Goal: Find specific page/section: Find specific page/section

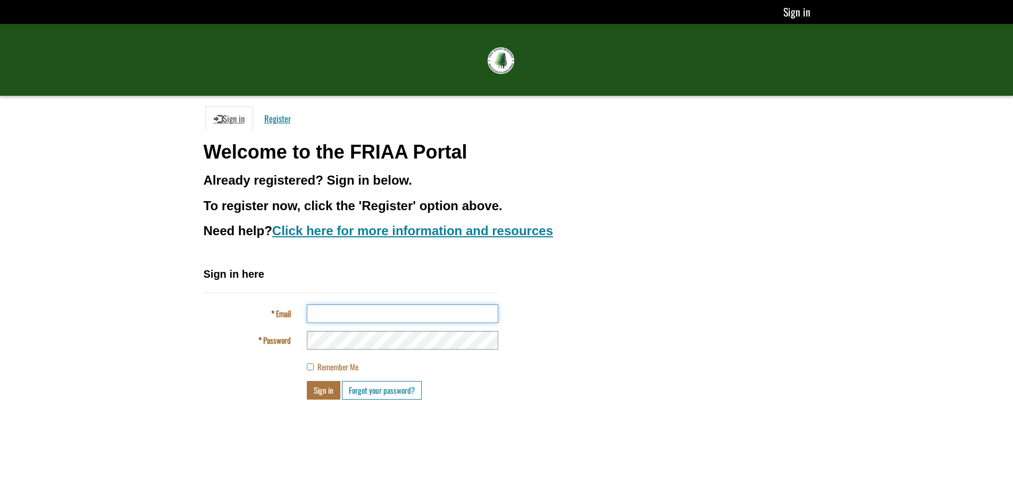
type input "**********"
click at [315, 388] on button "Sign in" at bounding box center [323, 390] width 33 height 19
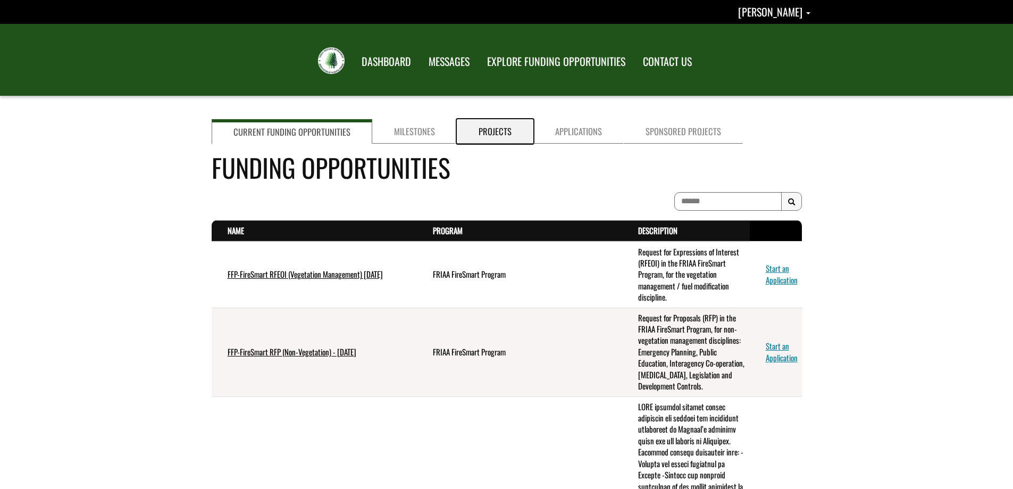
click at [509, 131] on link "Projects" at bounding box center [495, 131] width 77 height 24
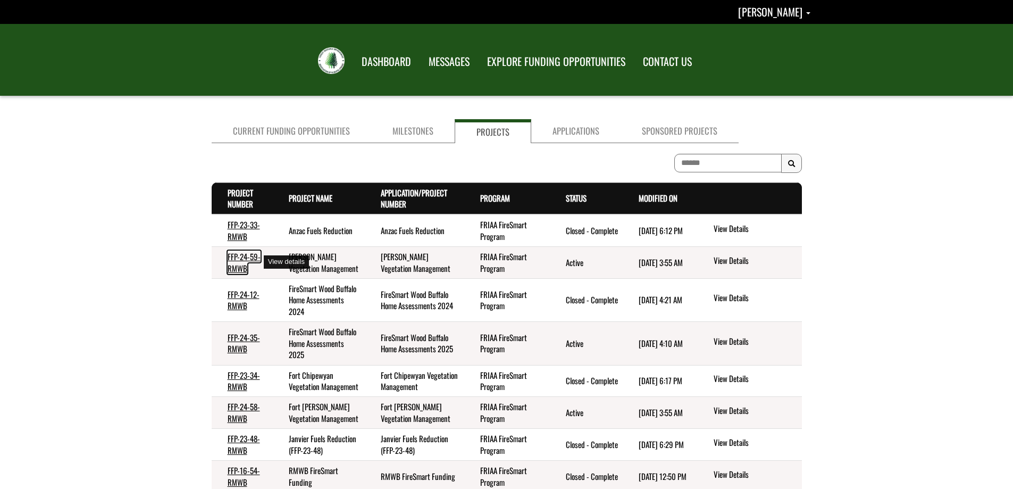
click at [235, 255] on link "FFP-24-59-RMWB" at bounding box center [244, 261] width 33 height 23
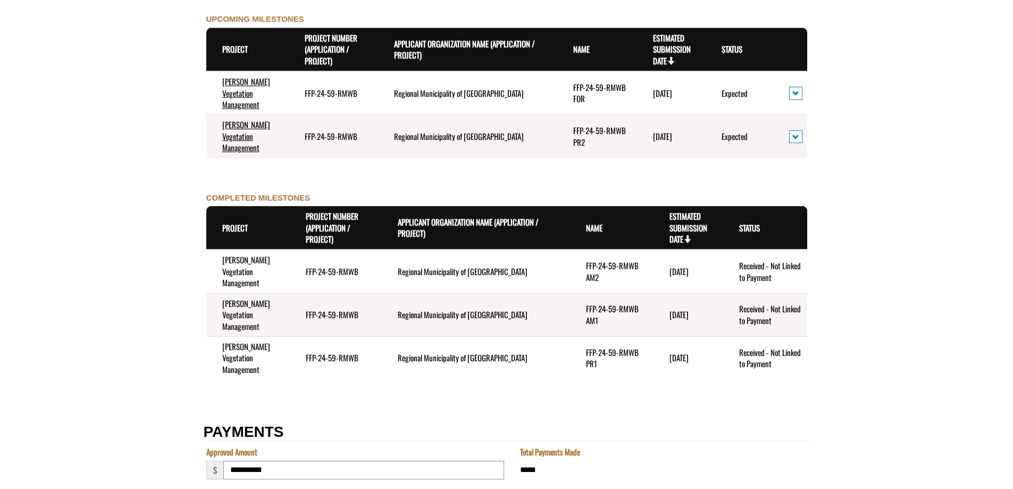
scroll to position [1099, 0]
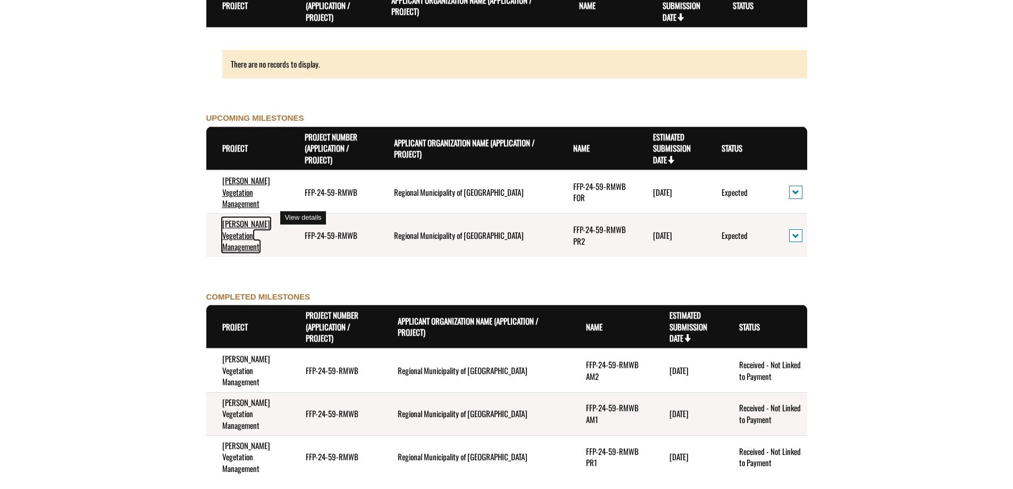
click at [246, 217] on link "[PERSON_NAME] Vegetation Management" at bounding box center [246, 234] width 48 height 35
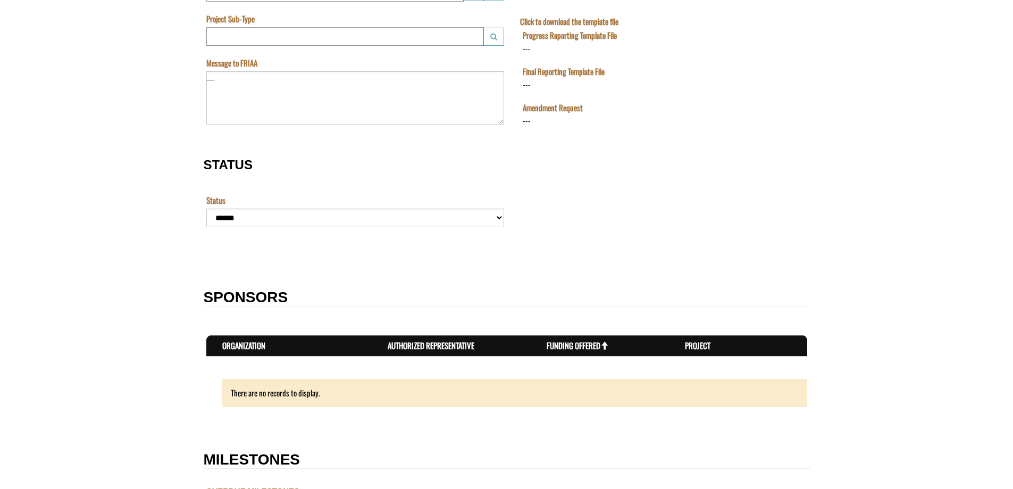
scroll to position [371, 0]
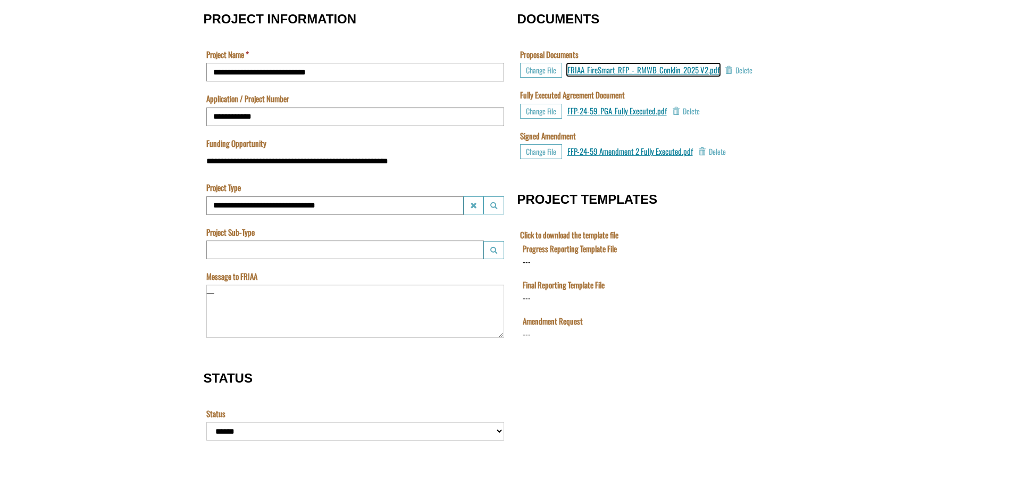
click at [649, 70] on span "FRIAA_FireSmart_RFP_-_RMWB_Conklin_2025 V2.pdf" at bounding box center [643, 70] width 152 height 12
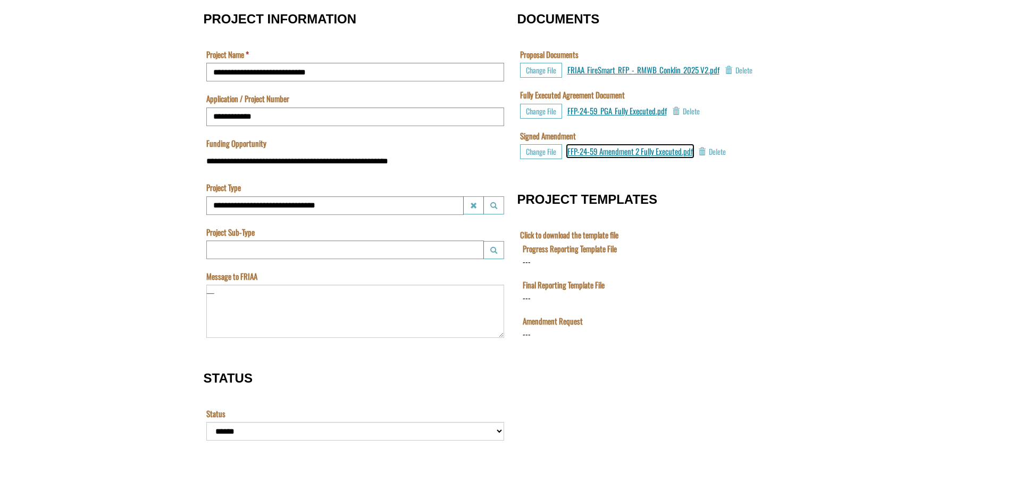
click at [619, 152] on span "FFP-24-59 Amendment 2 Fully Executed.pdf" at bounding box center [629, 151] width 125 height 12
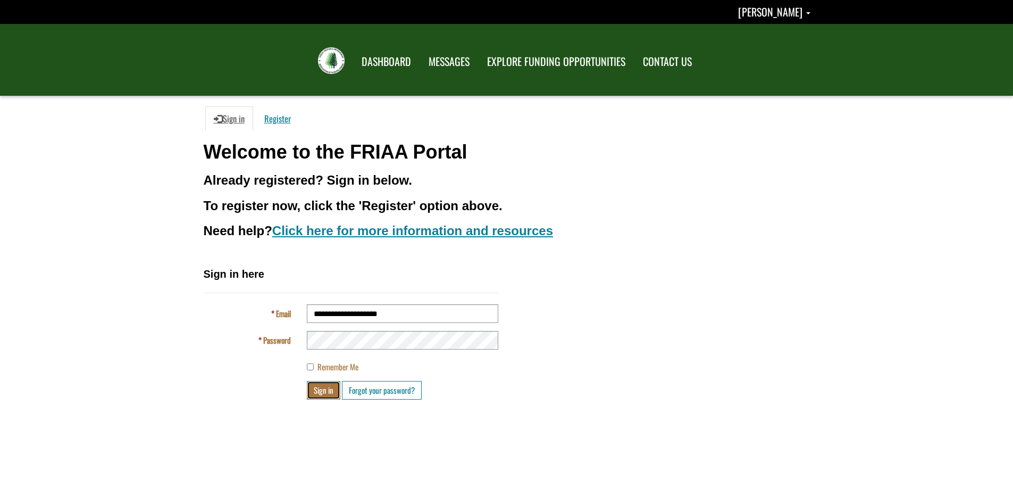
click at [325, 396] on button "Sign in" at bounding box center [323, 390] width 33 height 19
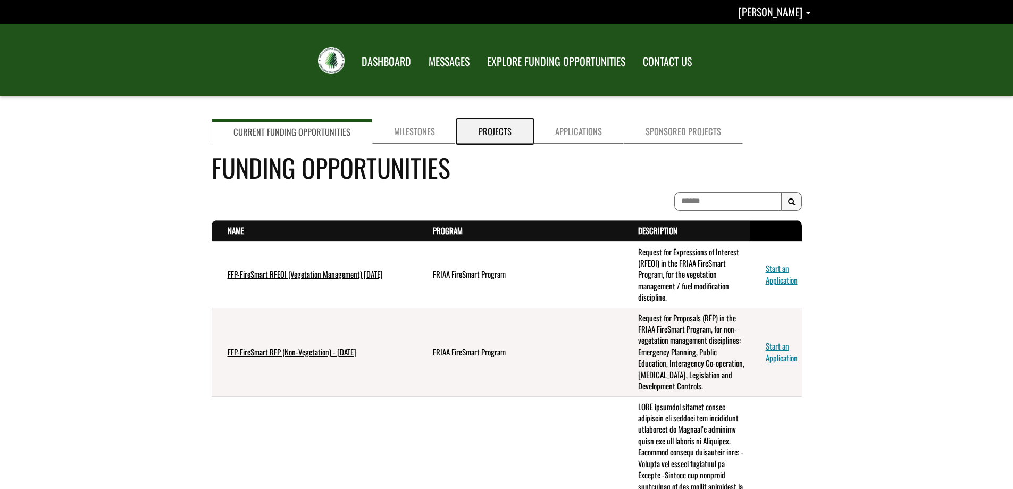
click at [493, 129] on link "Projects" at bounding box center [495, 131] width 77 height 24
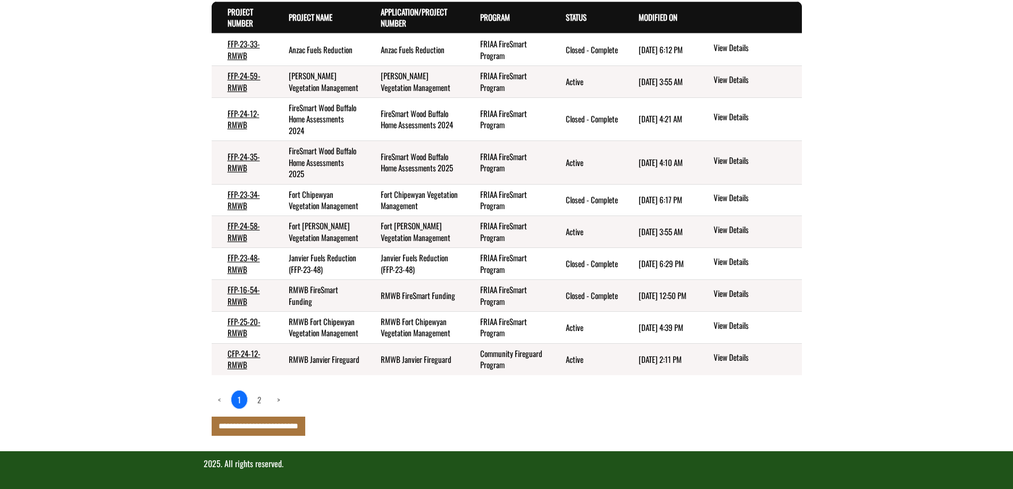
scroll to position [215, 0]
click at [733, 358] on link "View Details" at bounding box center [754, 358] width 83 height 14
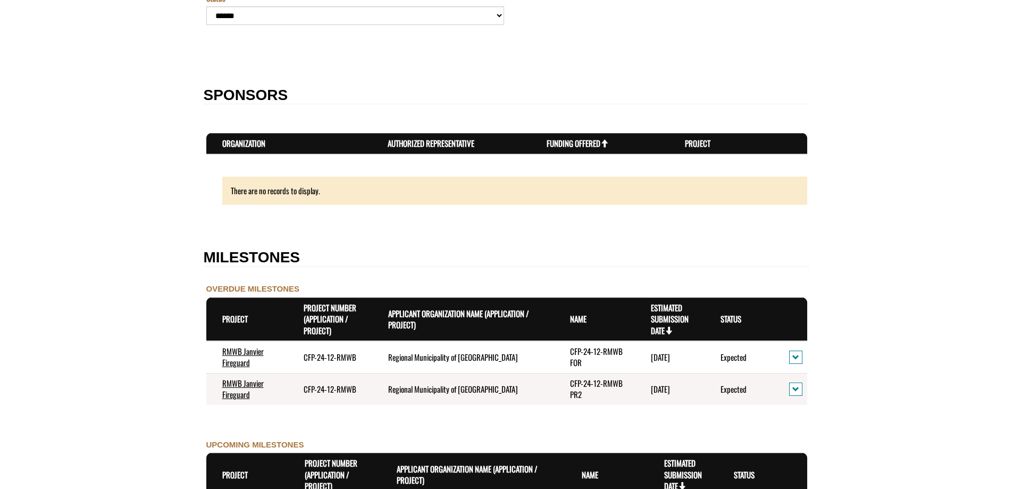
scroll to position [797, 0]
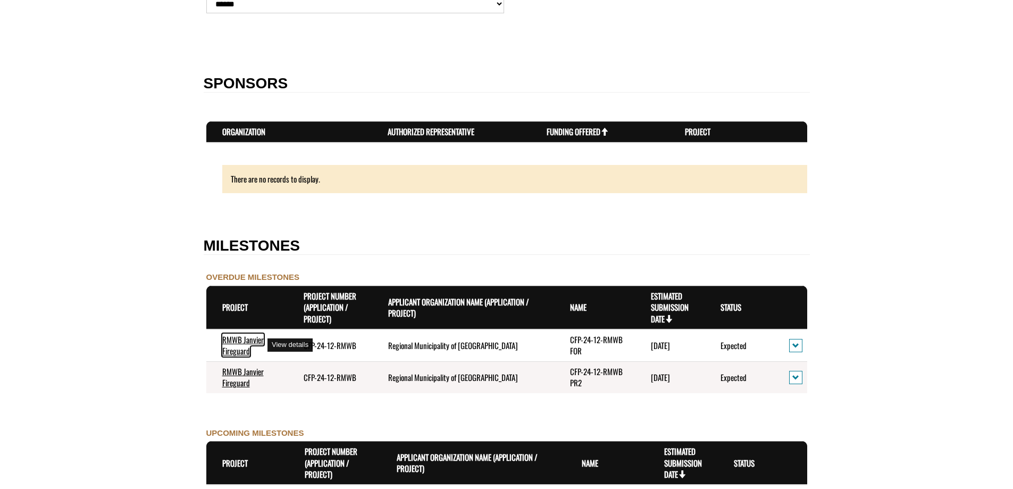
click at [232, 349] on link "RMWB Janvier Fireguard" at bounding box center [242, 344] width 41 height 23
